Goal: Complete application form

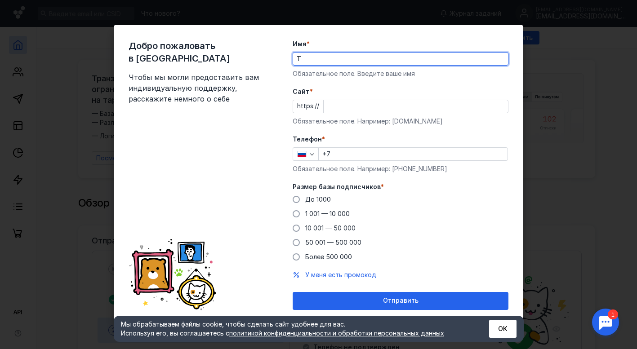
click at [420, 84] on form "Имя * Т Обязательное поле. Введите ваше имя [PERSON_NAME] * https:// Обязательн…" at bounding box center [401, 175] width 216 height 271
click at [310, 56] on input "Т" at bounding box center [400, 59] width 215 height 13
type input "[PERSON_NAME]"
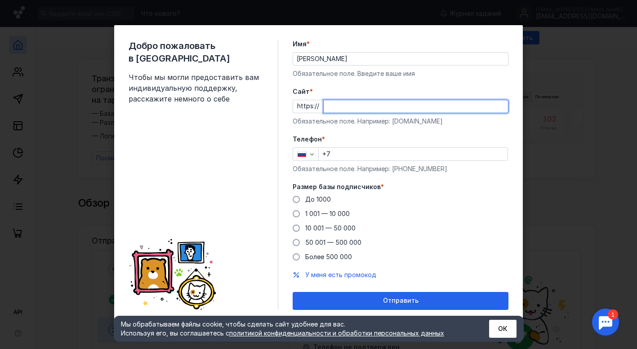
paste input "[DOMAIN_NAME][URL]"
type input "[DOMAIN_NAME][URL]"
click at [340, 155] on input "+7" at bounding box center [413, 154] width 189 height 13
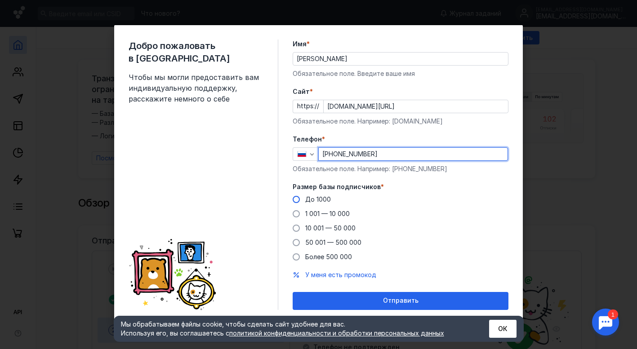
type input "[PHONE_NUMBER]"
click at [298, 201] on span at bounding box center [296, 199] width 7 height 7
click at [0, 0] on input "До 1000" at bounding box center [0, 0] width 0 height 0
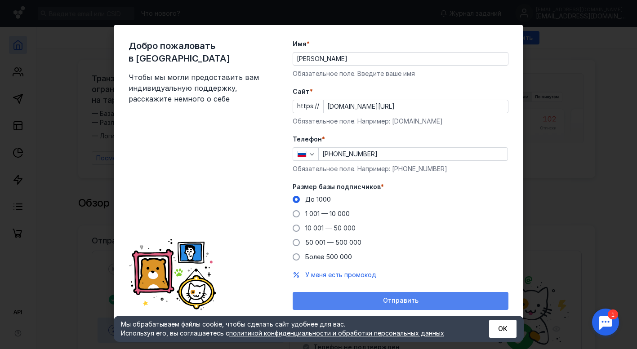
click at [393, 302] on span "Отправить" at bounding box center [401, 301] width 36 height 8
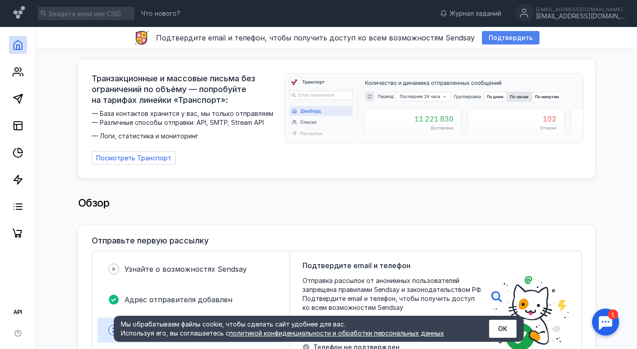
click at [492, 36] on span "Подтвердить" at bounding box center [510, 38] width 44 height 8
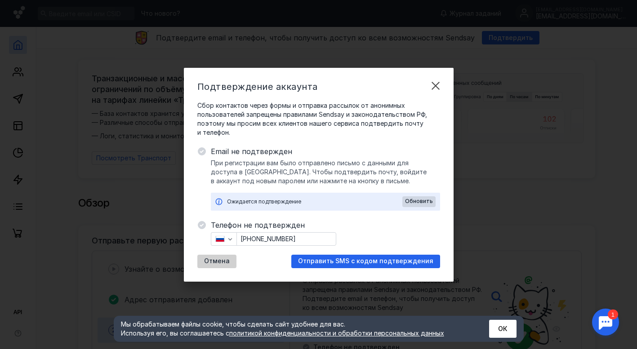
click at [218, 256] on div "Отмена" at bounding box center [216, 261] width 39 height 13
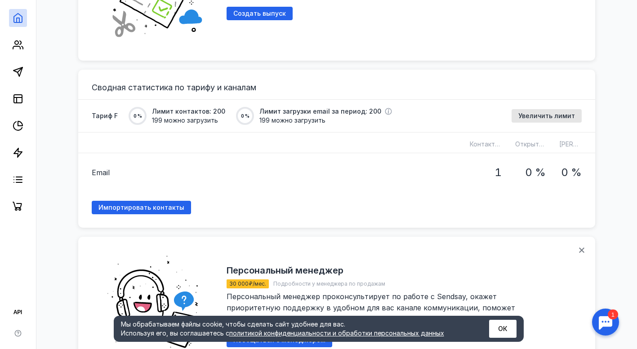
scroll to position [637, 0]
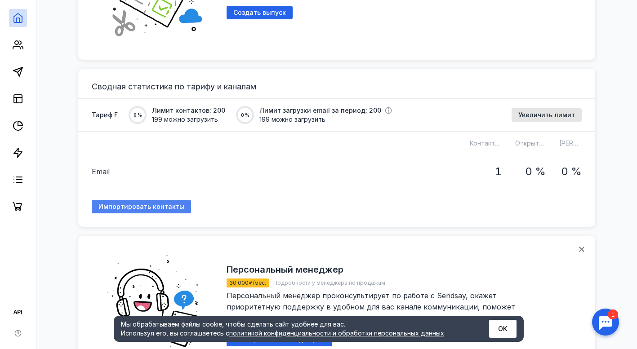
click at [170, 204] on span "Импортировать контакты" at bounding box center [141, 207] width 86 height 8
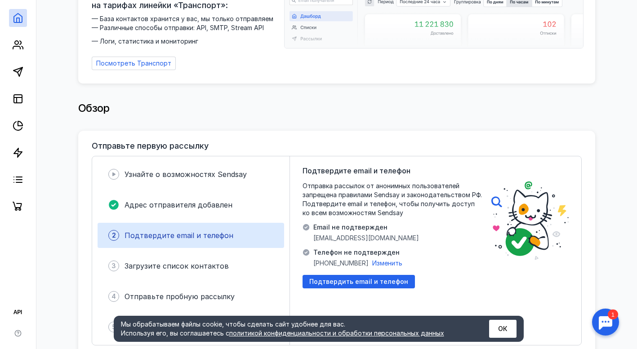
scroll to position [94, 0]
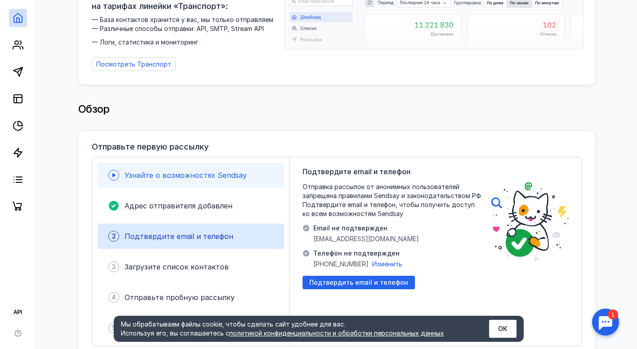
click at [212, 171] on span "Узнайте о возможностях Sendsay" at bounding box center [185, 175] width 122 height 9
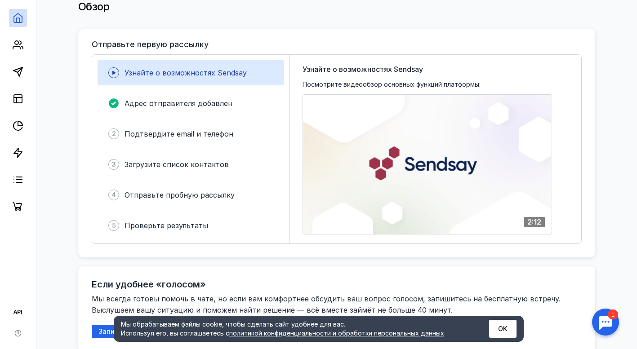
scroll to position [205, 0]
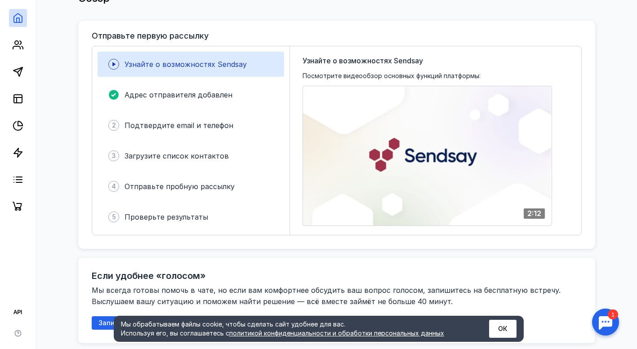
click at [442, 138] on div at bounding box center [427, 155] width 249 height 139
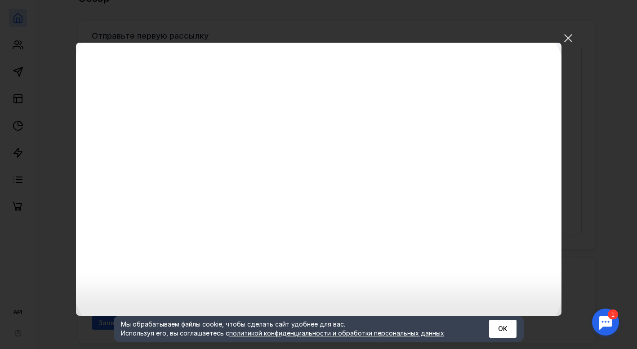
click at [382, 238] on video "Ваш браузер не поддерживает воспроизведение видео. Пожалуйста, обновите ваш бра…" at bounding box center [318, 179] width 485 height 273
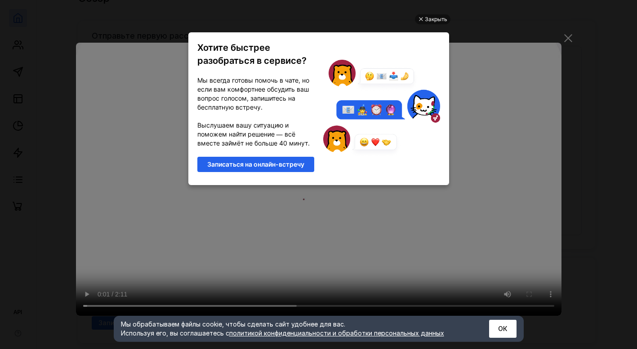
scroll to position [0, 0]
click at [432, 21] on div "Закрыть" at bounding box center [436, 19] width 22 height 10
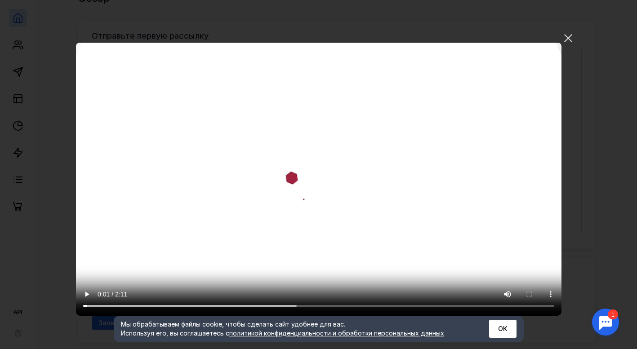
click at [407, 199] on video "Ваш браузер не поддерживает воспроизведение видео. Пожалуйста, обновите ваш бра…" at bounding box center [318, 179] width 485 height 273
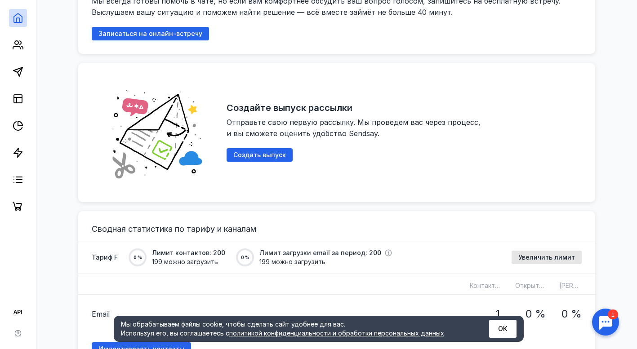
scroll to position [495, 0]
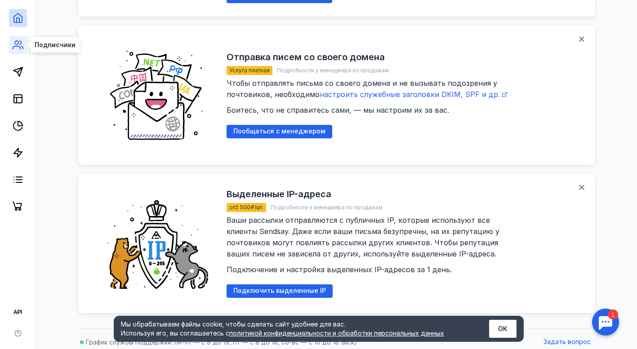
click at [15, 43] on circle at bounding box center [17, 43] width 4 height 4
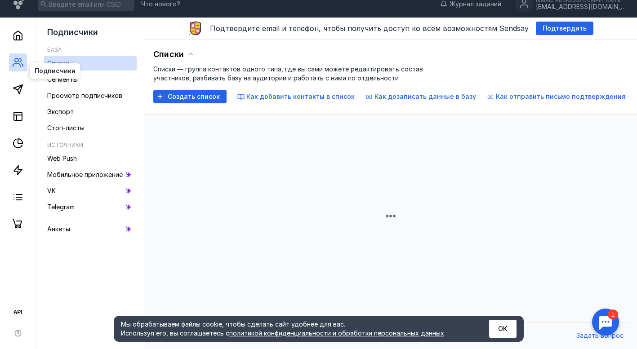
scroll to position [9, 0]
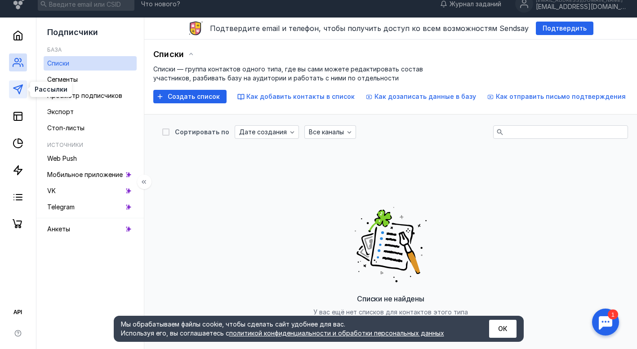
click at [15, 89] on polygon at bounding box center [17, 89] width 9 height 9
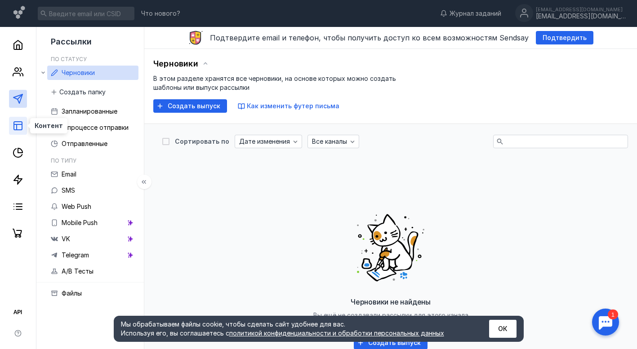
click at [20, 123] on icon at bounding box center [18, 125] width 11 height 11
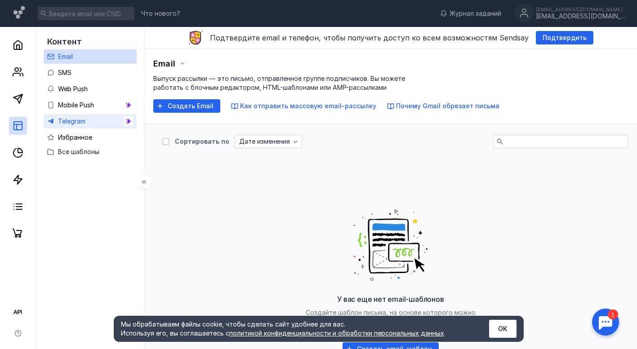
click at [74, 128] on link "Telegram" at bounding box center [90, 121] width 93 height 14
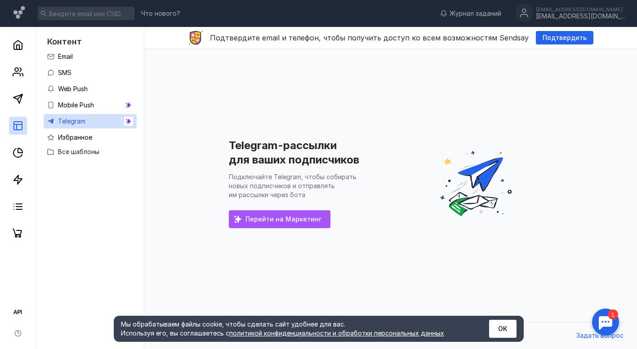
click at [245, 223] on div "Перейти на Маркетинг" at bounding box center [280, 219] width 102 height 18
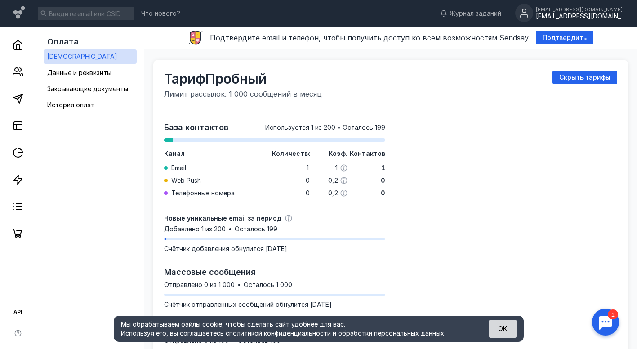
click at [497, 329] on button "ОК" at bounding box center [502, 329] width 27 height 18
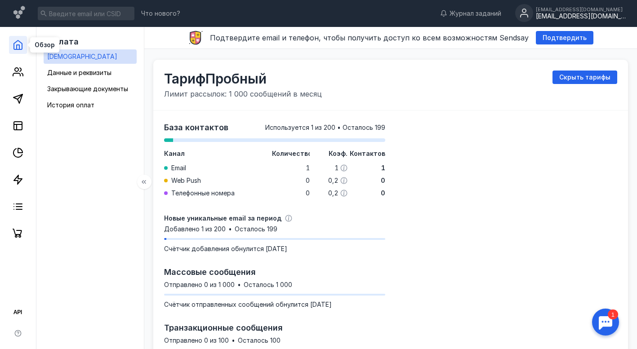
click at [18, 40] on icon at bounding box center [18, 45] width 11 height 11
